Goal: Task Accomplishment & Management: Manage account settings

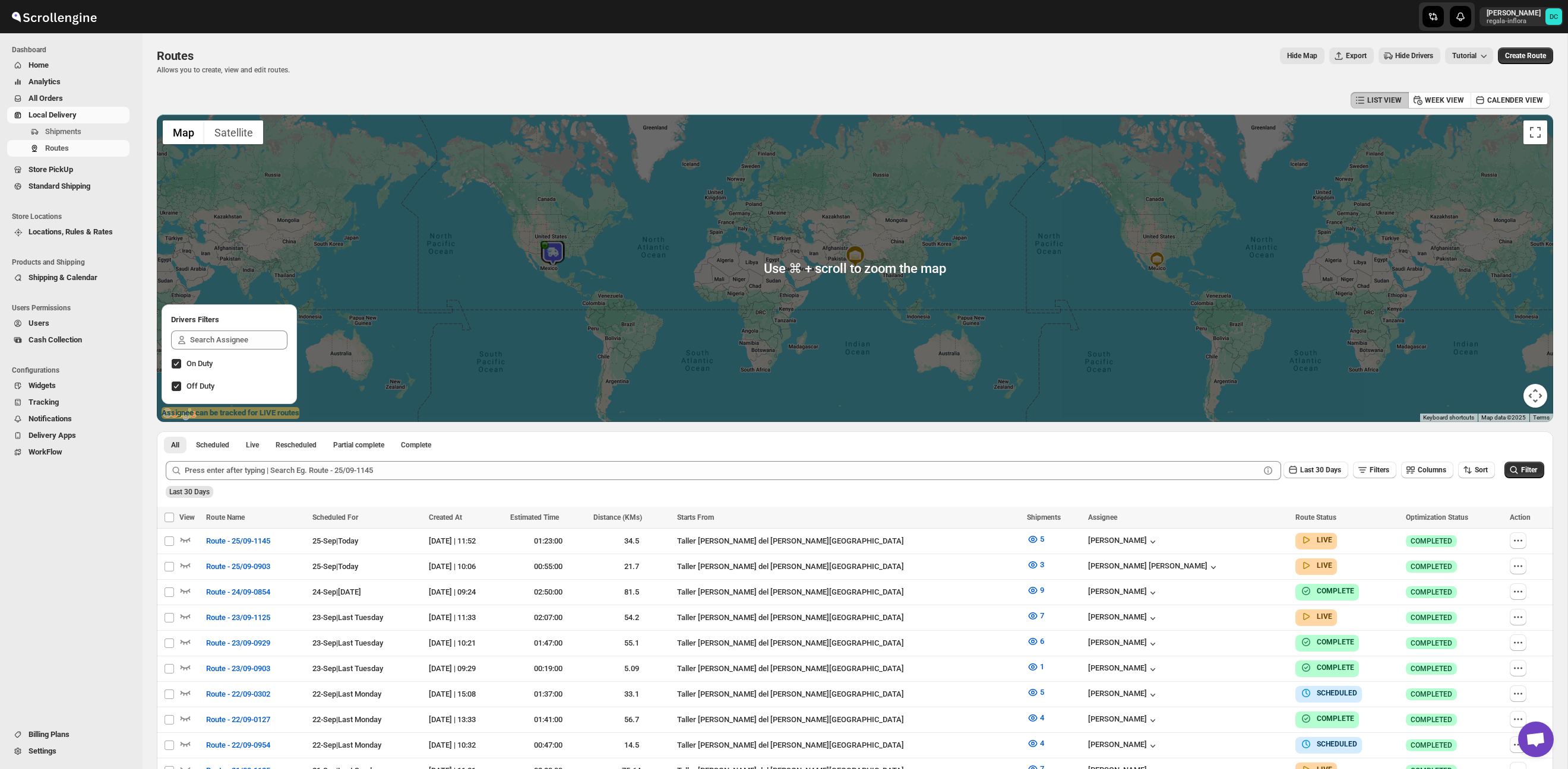
click at [61, 97] on span "All Orders" at bounding box center [45, 97] width 34 height 9
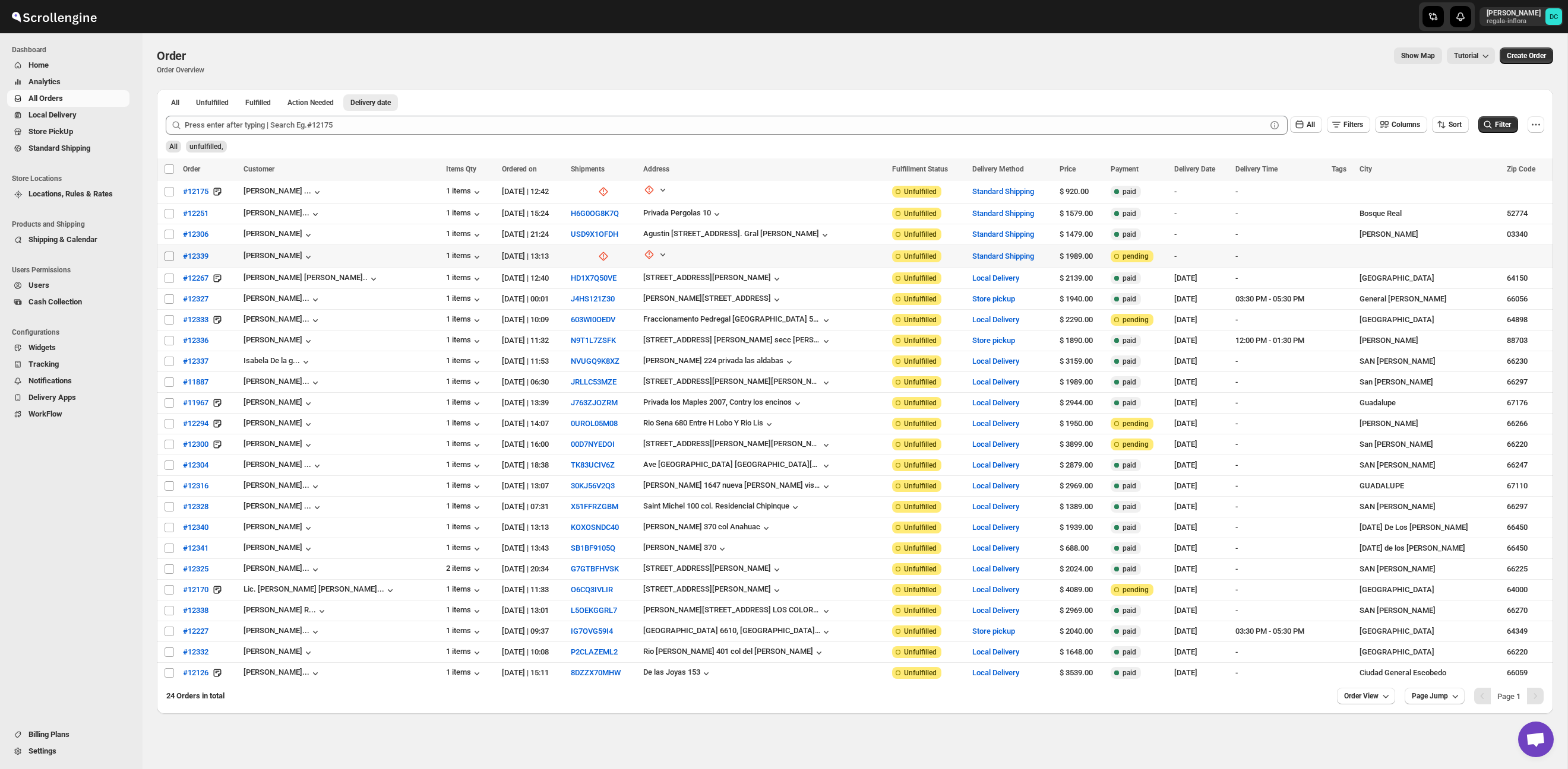
click at [170, 260] on input "Select order" at bounding box center [170, 256] width 10 height 10
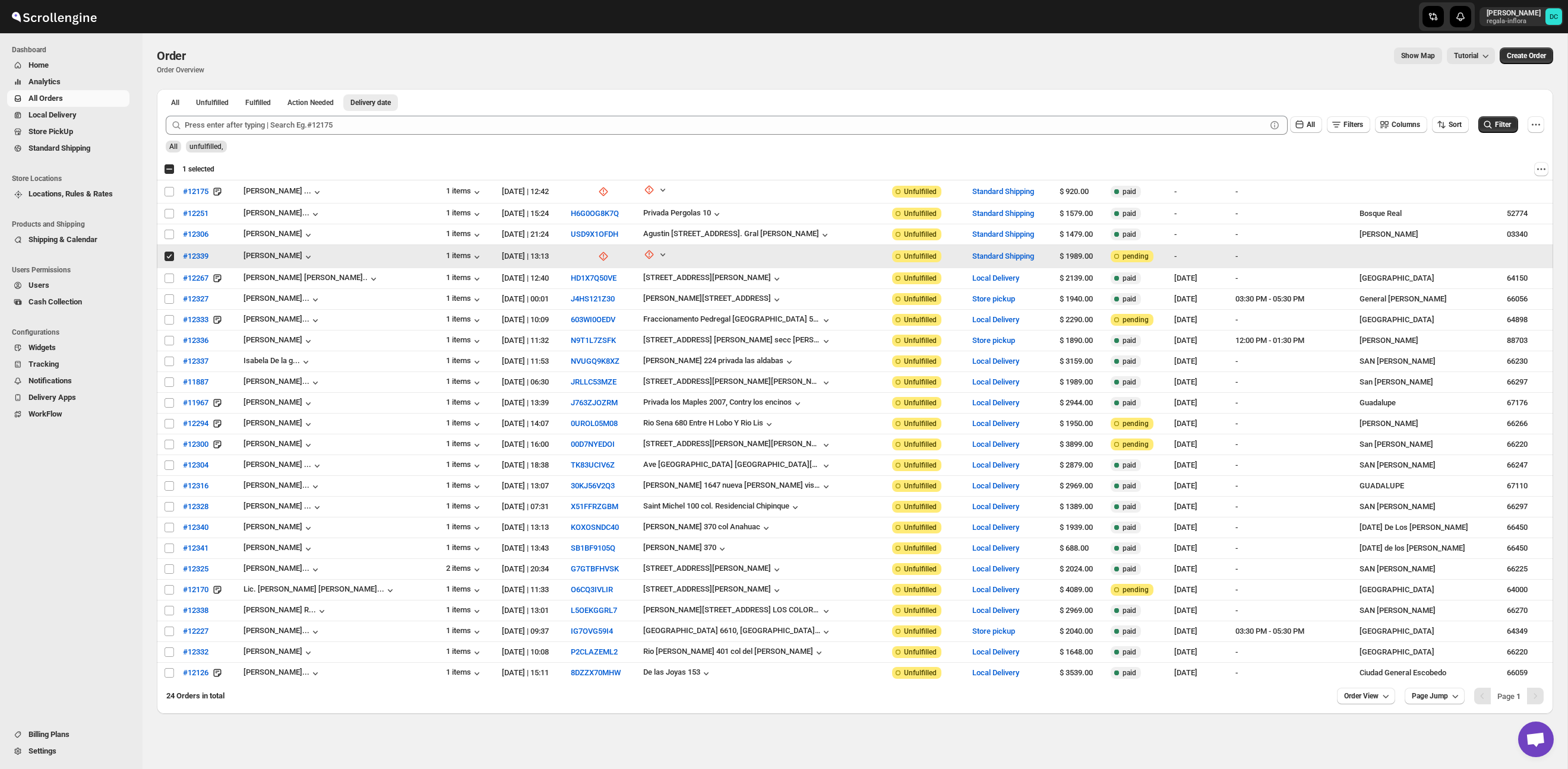
click at [167, 255] on input "Select order" at bounding box center [170, 256] width 10 height 10
checkbox input "false"
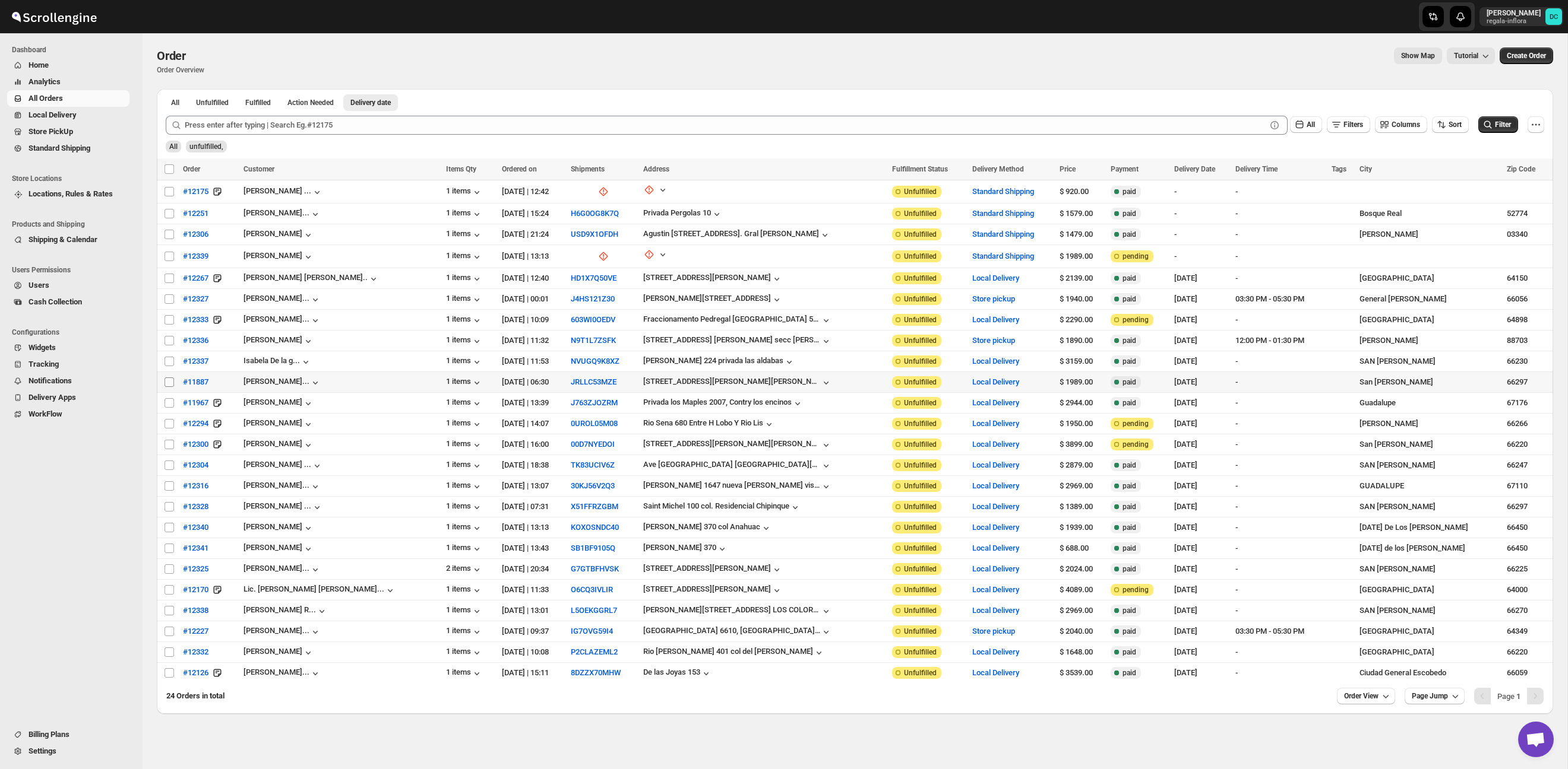
click at [167, 383] on input "Select order" at bounding box center [170, 382] width 10 height 10
checkbox input "true"
click at [168, 404] on input "Select order" at bounding box center [170, 404] width 10 height 10
checkbox input "true"
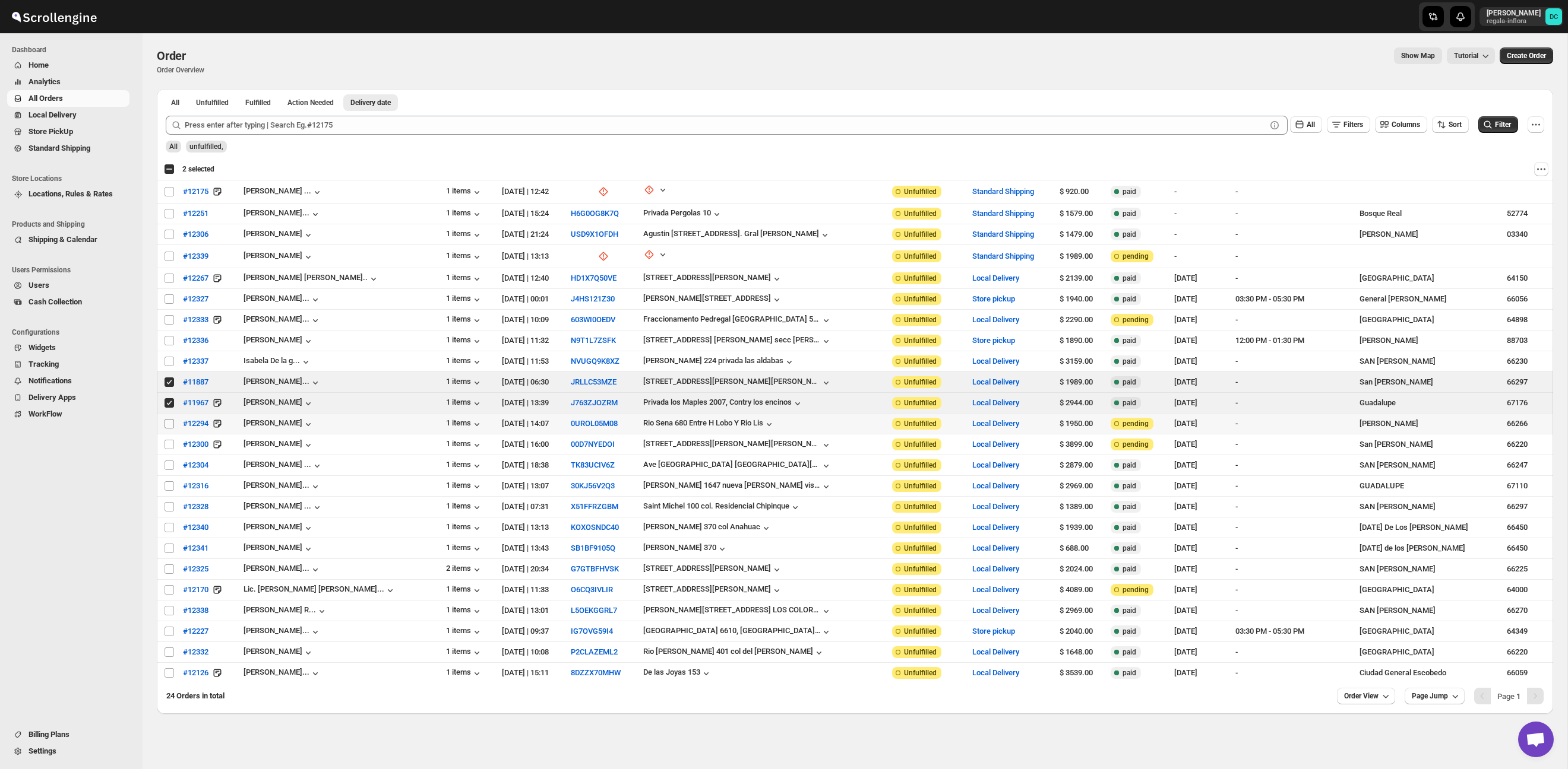
click at [170, 425] on input "Select order" at bounding box center [170, 424] width 10 height 10
checkbox input "true"
click at [170, 447] on input "Select order" at bounding box center [170, 444] width 10 height 10
checkbox input "true"
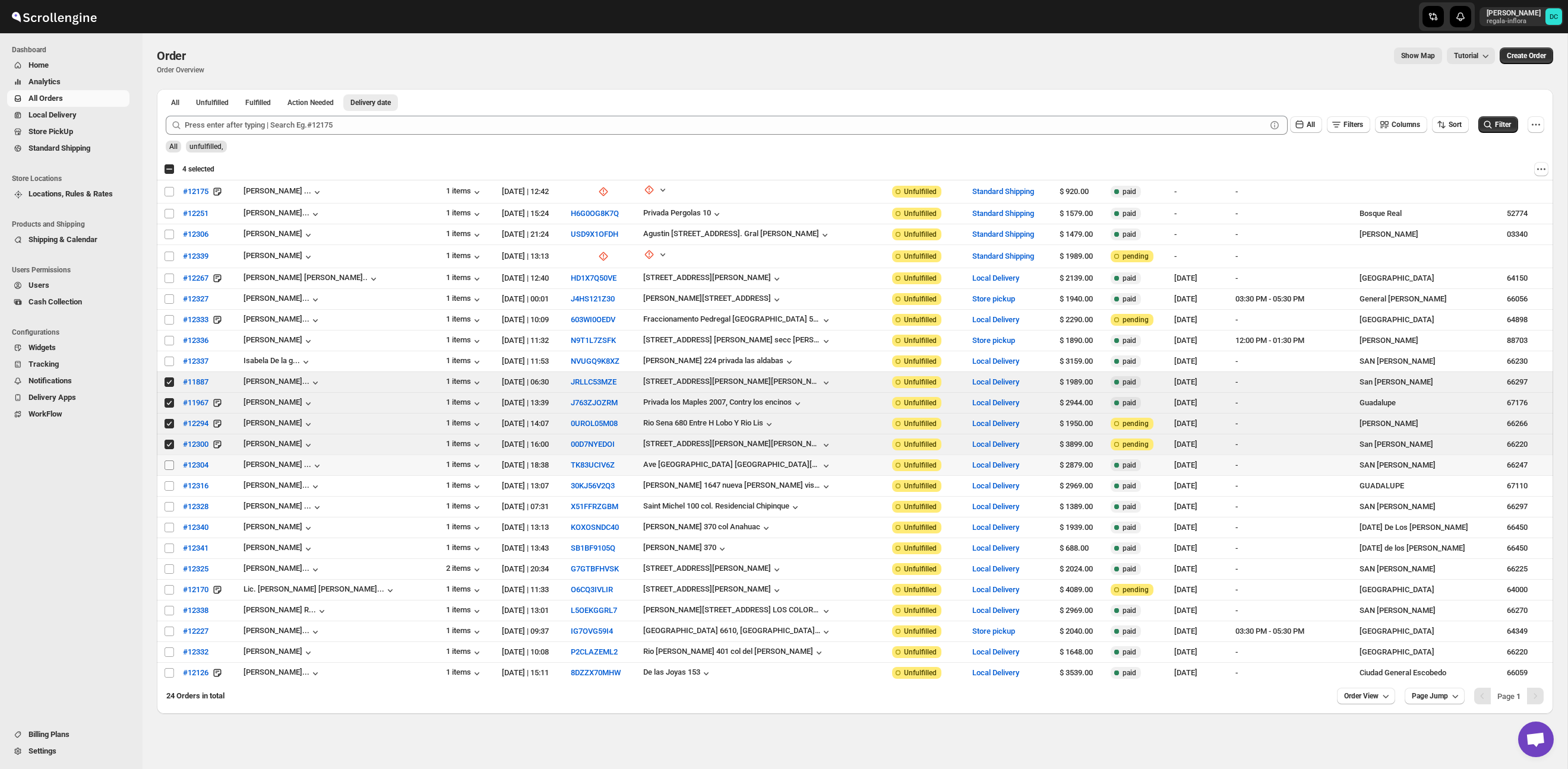
click at [170, 468] on input "Select order" at bounding box center [170, 466] width 10 height 10
checkbox input "true"
click at [170, 483] on input "Select order" at bounding box center [170, 486] width 10 height 10
checkbox input "true"
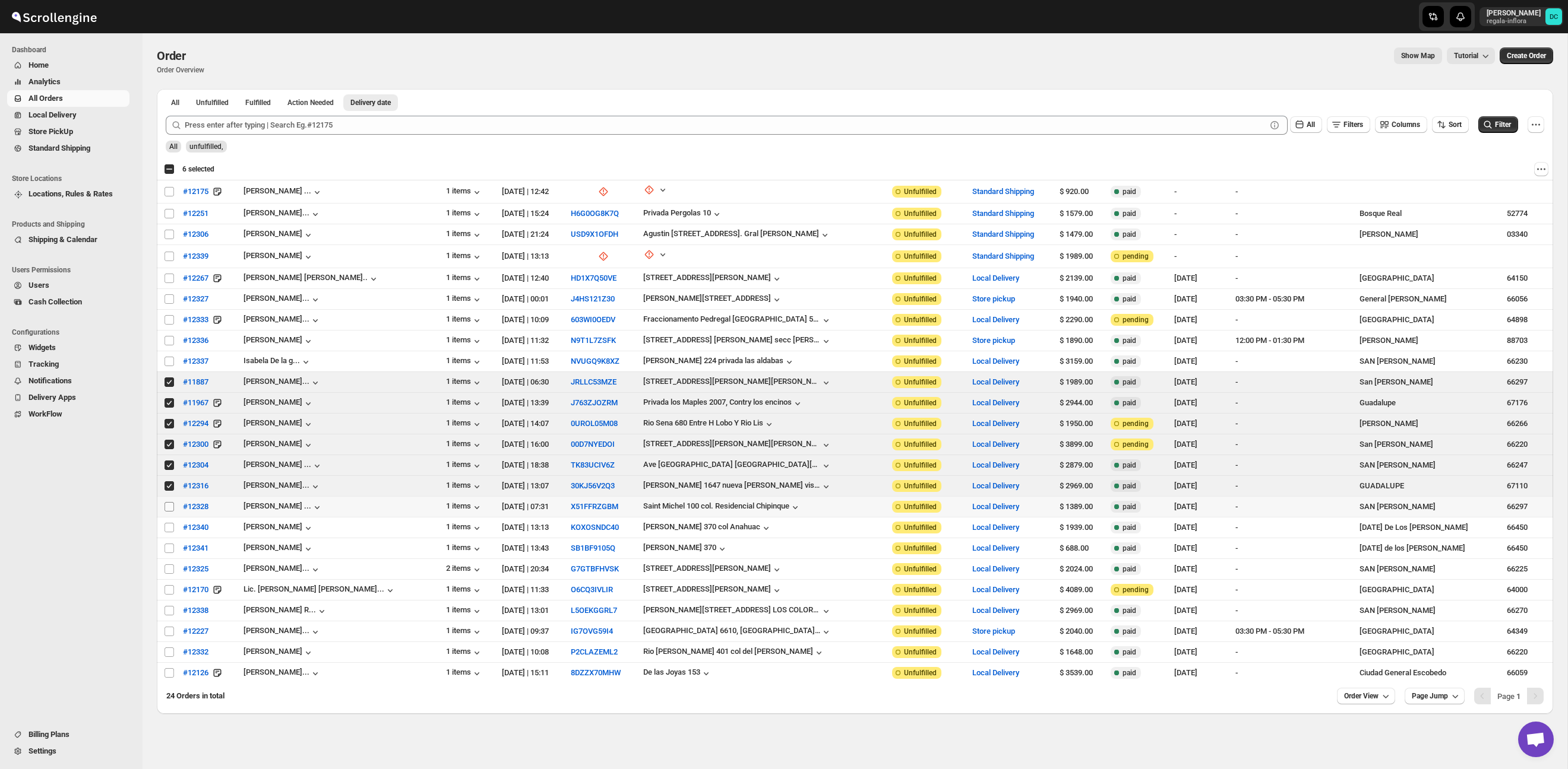
click at [170, 502] on input "Select order" at bounding box center [170, 507] width 10 height 10
checkbox input "true"
click at [169, 519] on td "Select order" at bounding box center [168, 527] width 22 height 20
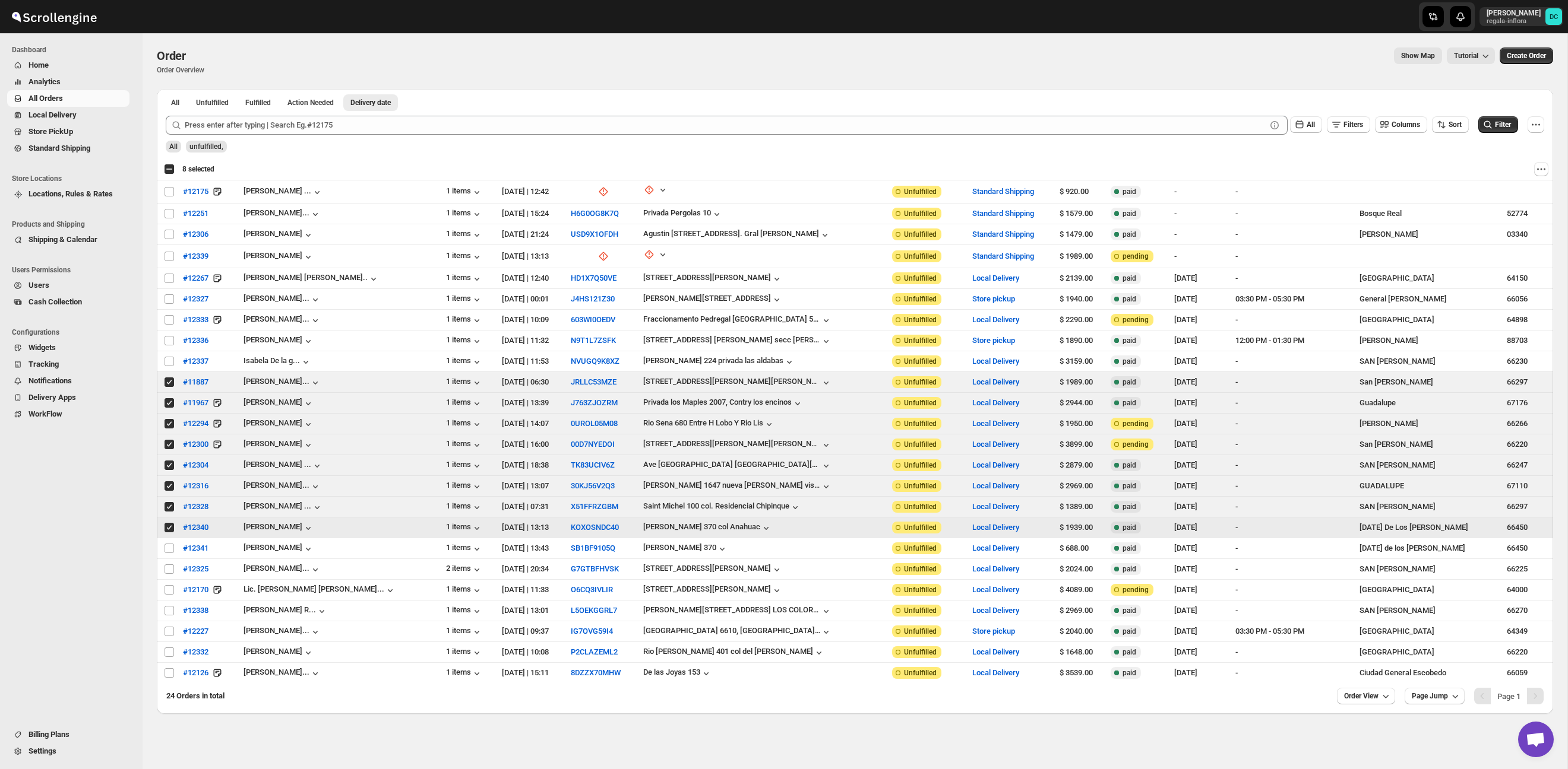
click at [169, 533] on td "Select order" at bounding box center [168, 527] width 22 height 20
checkbox input "false"
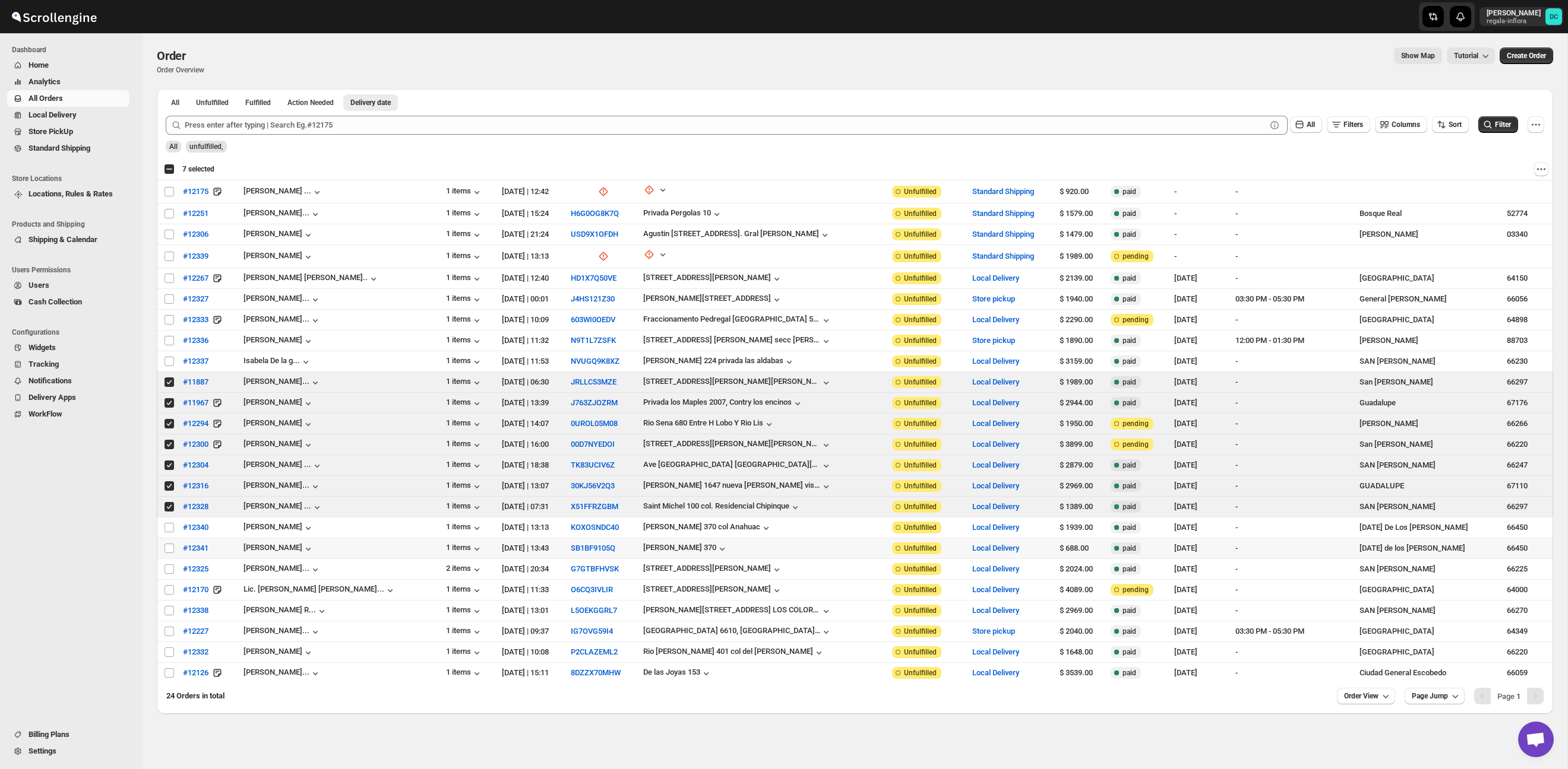
click at [171, 541] on td "Select order" at bounding box center [168, 548] width 22 height 20
checkbox input "true"
click at [170, 524] on input "Select order" at bounding box center [170, 527] width 10 height 10
checkbox input "true"
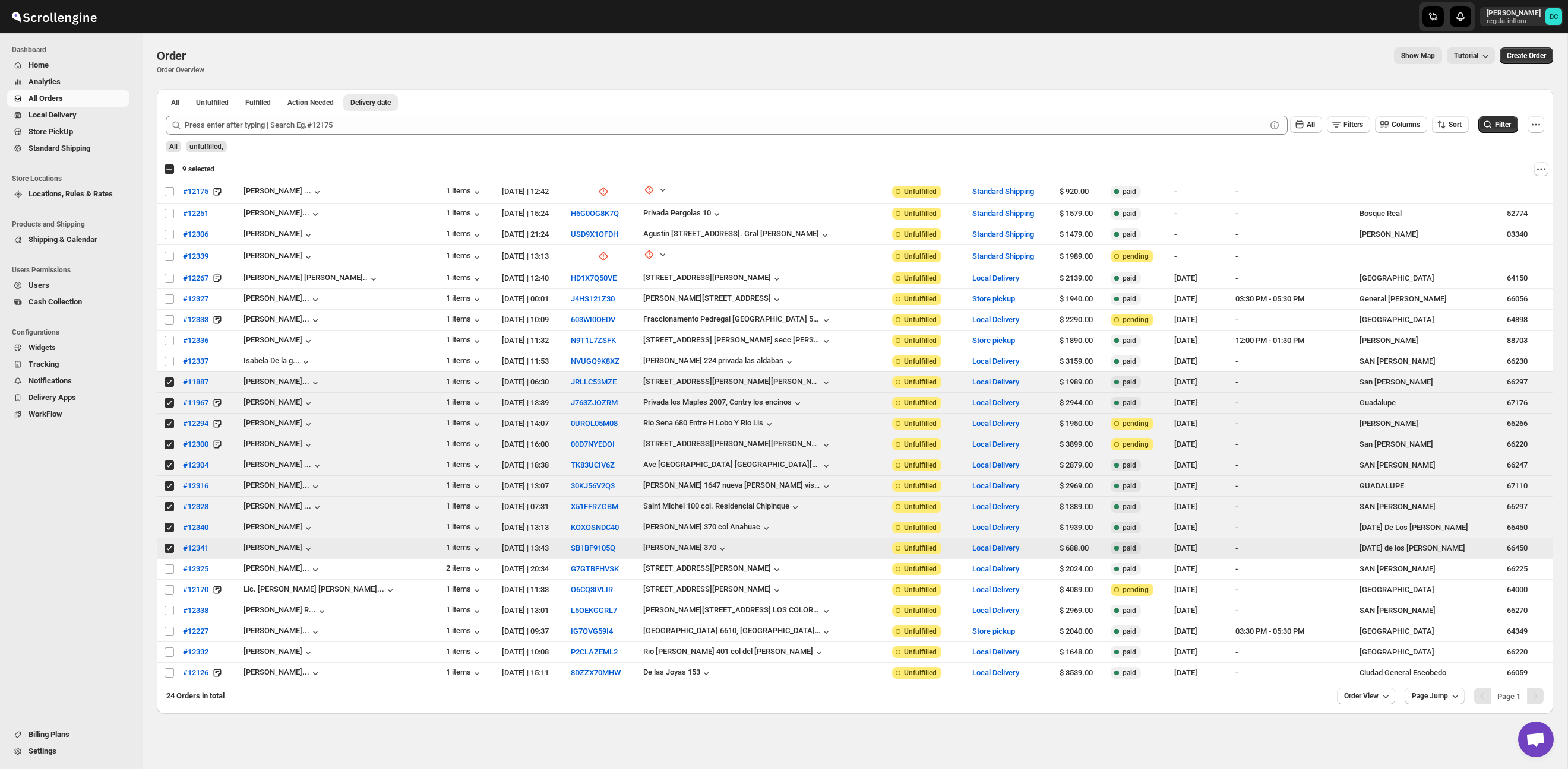
click at [170, 547] on input "Select order" at bounding box center [170, 549] width 10 height 10
checkbox input "false"
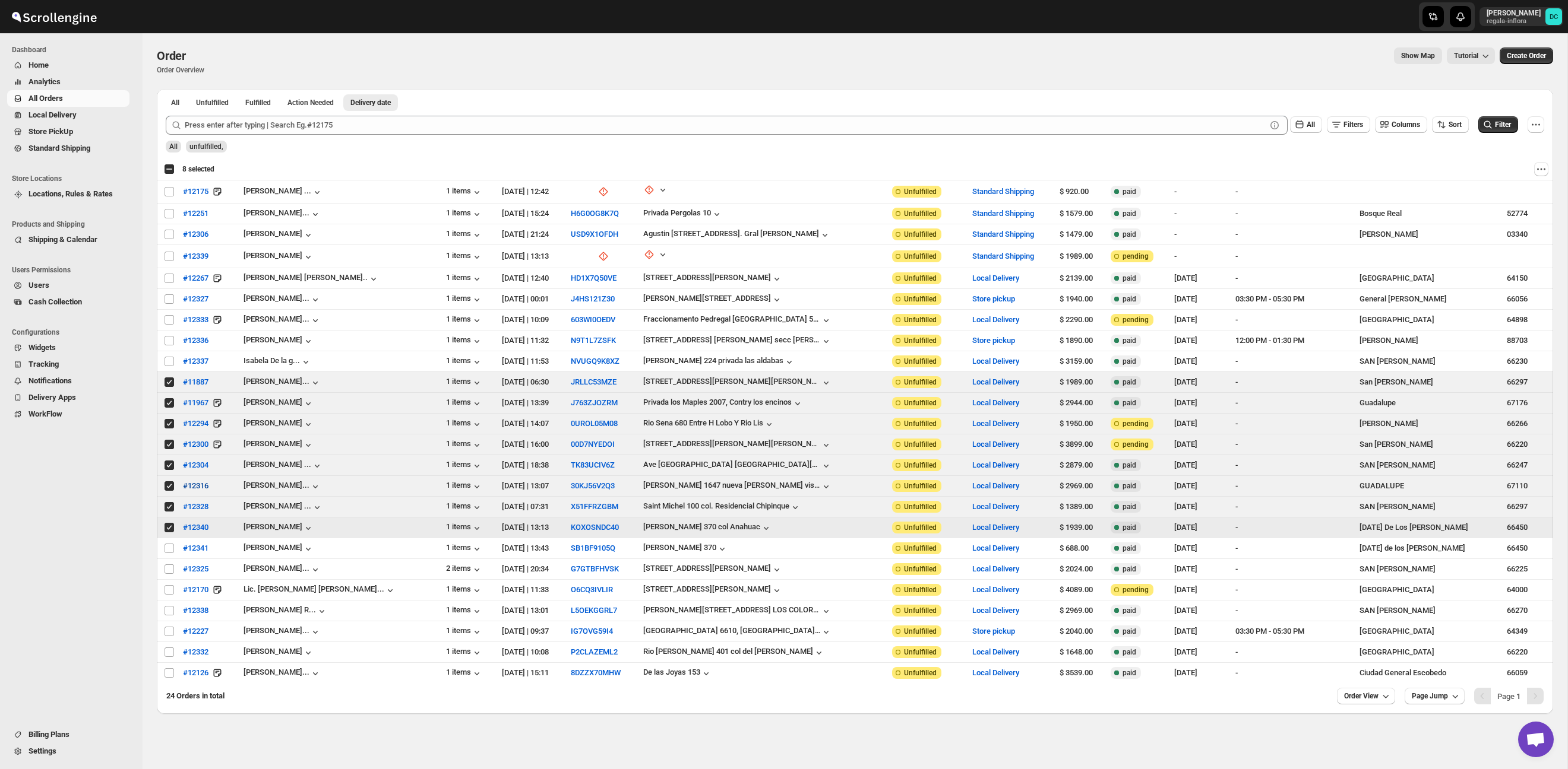
drag, startPoint x: 169, startPoint y: 526, endPoint x: 215, endPoint y: 481, distance: 64.4
click at [169, 526] on input "Select order" at bounding box center [170, 527] width 10 height 10
checkbox input "false"
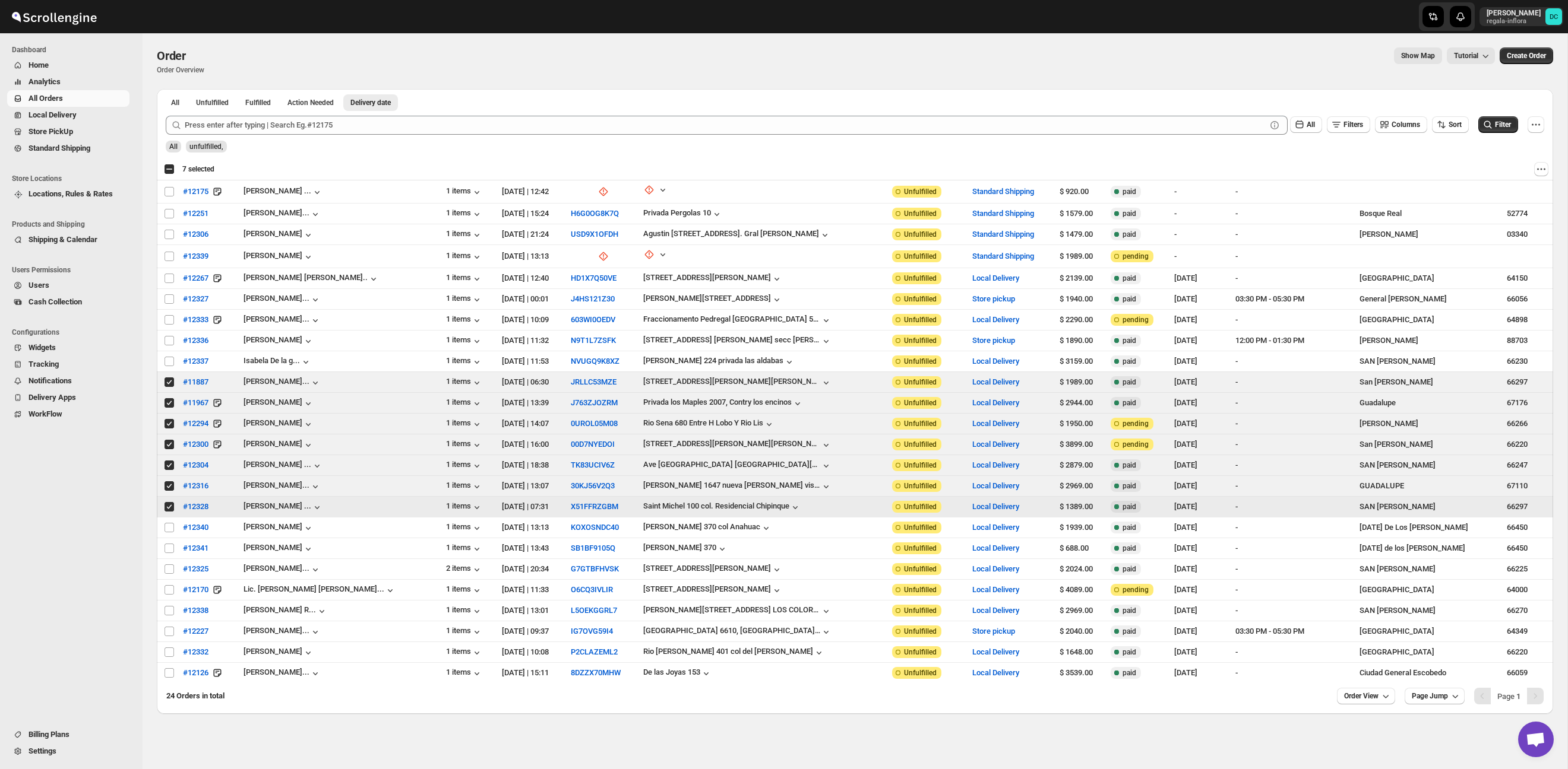
drag, startPoint x: 165, startPoint y: 508, endPoint x: 168, endPoint y: 496, distance: 12.4
click at [165, 507] on input "Select order" at bounding box center [170, 507] width 10 height 10
checkbox input "false"
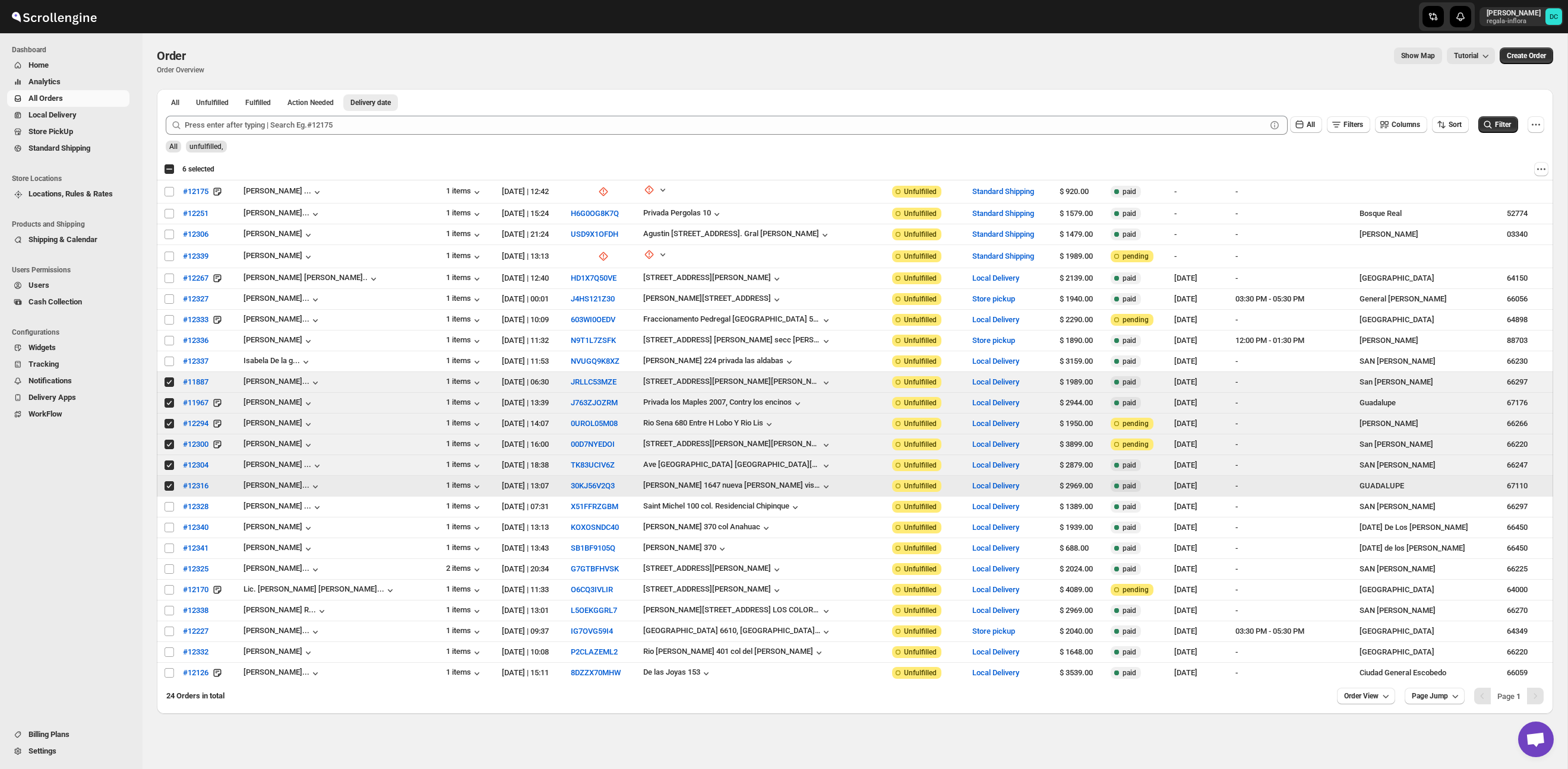
drag, startPoint x: 168, startPoint y: 489, endPoint x: 170, endPoint y: 468, distance: 21.1
click at [168, 488] on input "Select order" at bounding box center [170, 486] width 10 height 10
checkbox input "false"
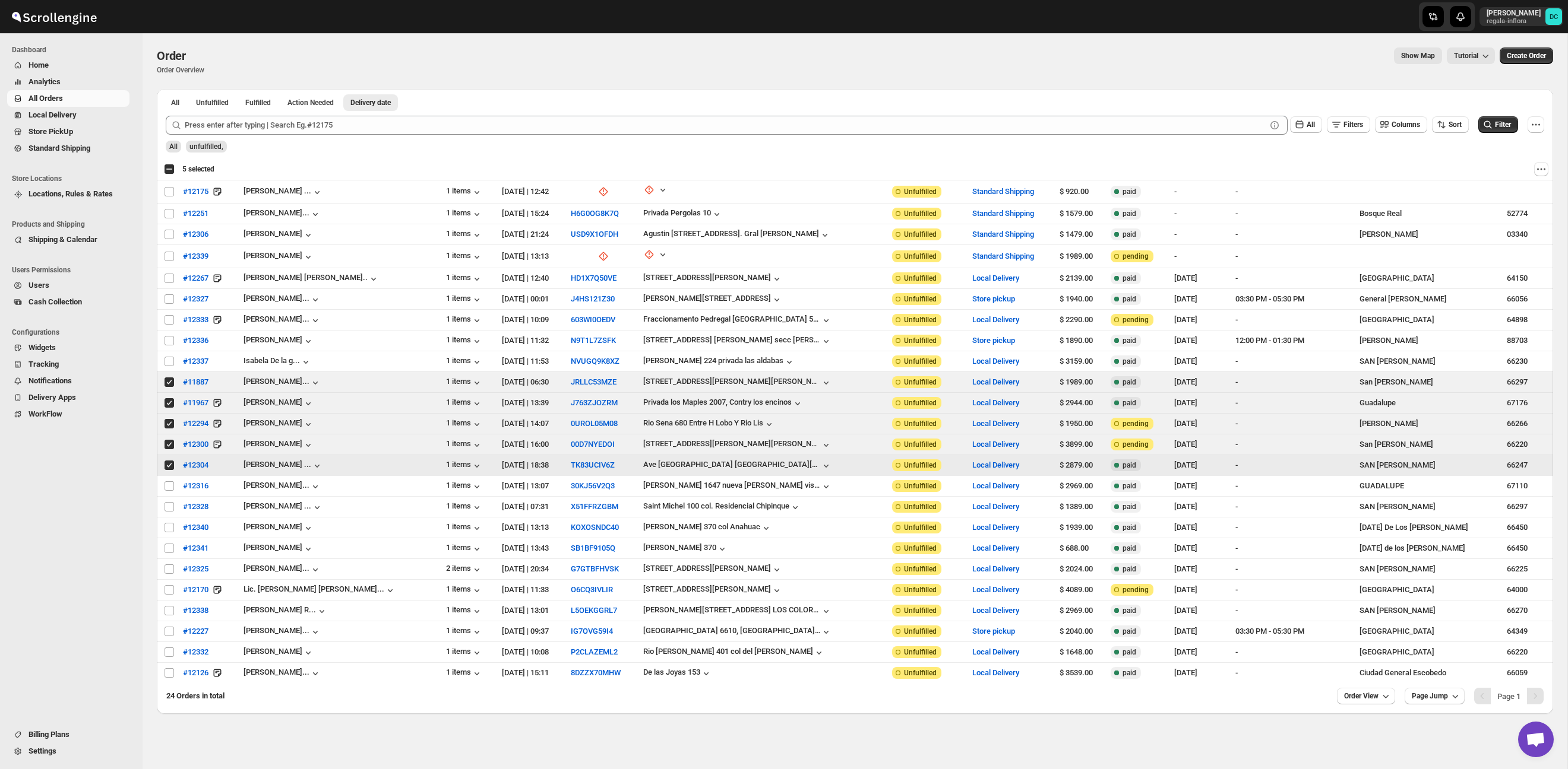
click at [168, 464] on input "Select order" at bounding box center [170, 466] width 10 height 10
checkbox input "false"
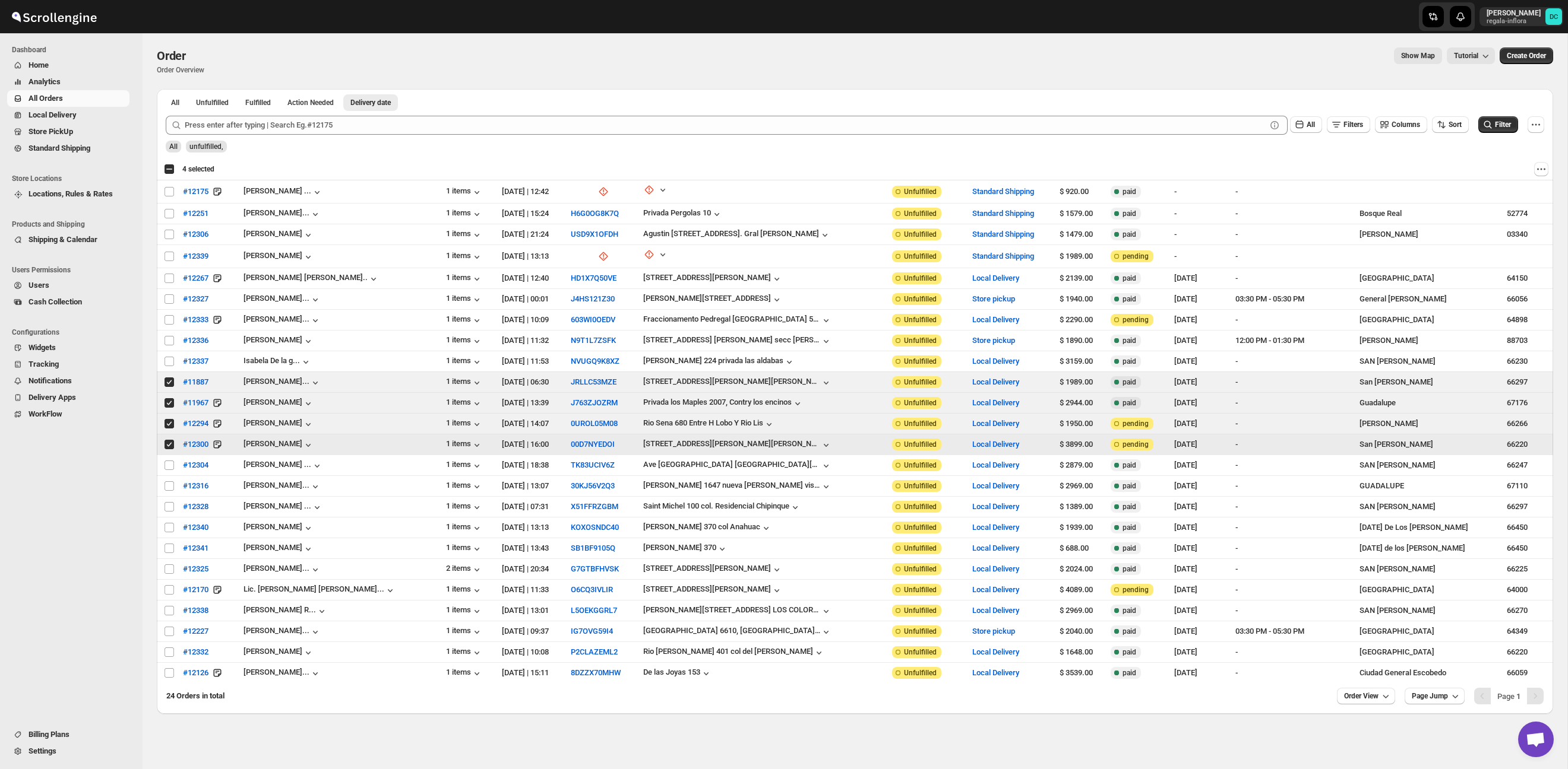
drag, startPoint x: 168, startPoint y: 445, endPoint x: 167, endPoint y: 432, distance: 13.0
click at [168, 443] on input "Select order" at bounding box center [170, 444] width 10 height 10
checkbox input "false"
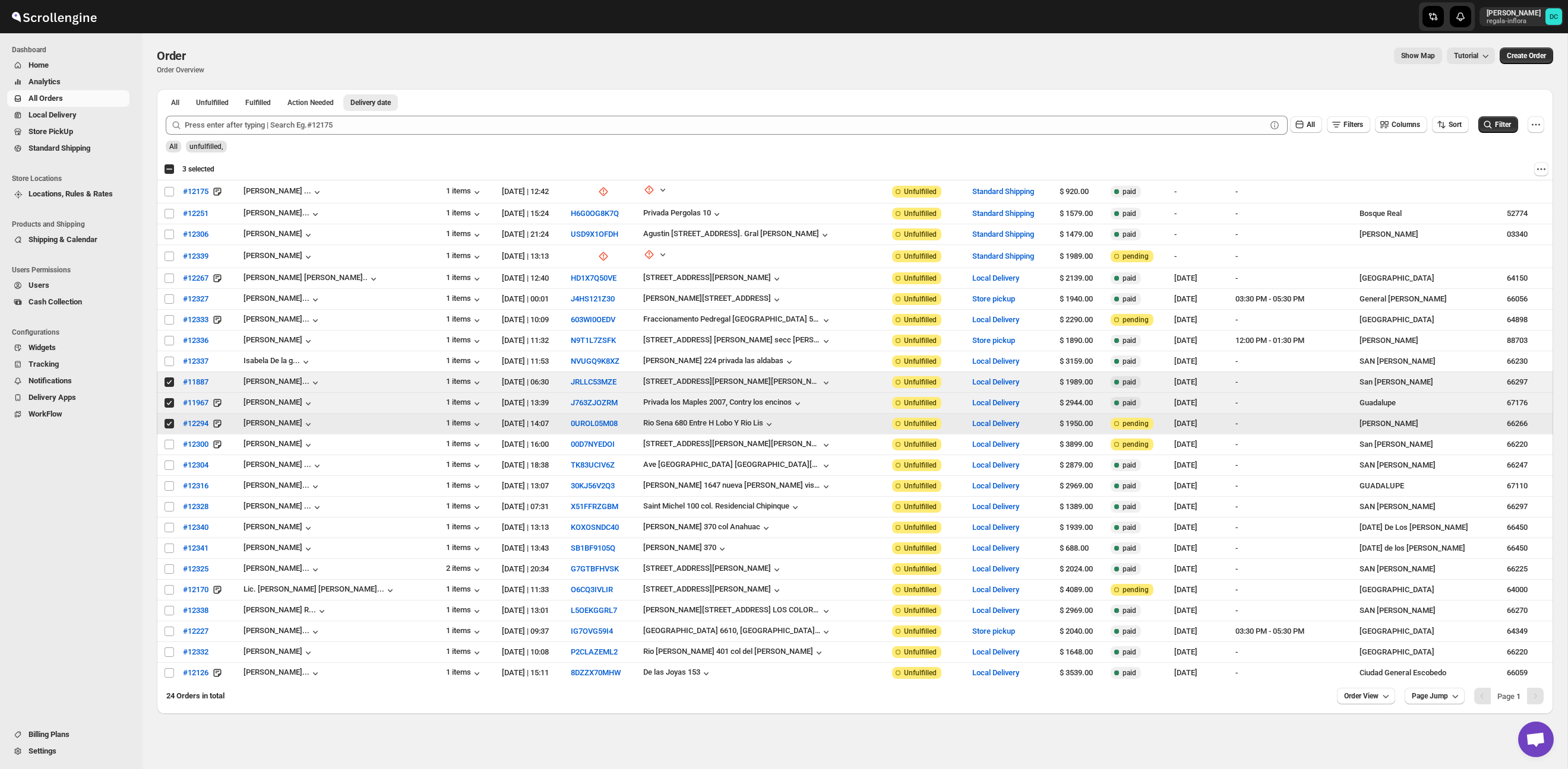
click at [167, 424] on input "Select order" at bounding box center [170, 424] width 10 height 10
checkbox input "false"
